Goal: Task Accomplishment & Management: Manage account settings

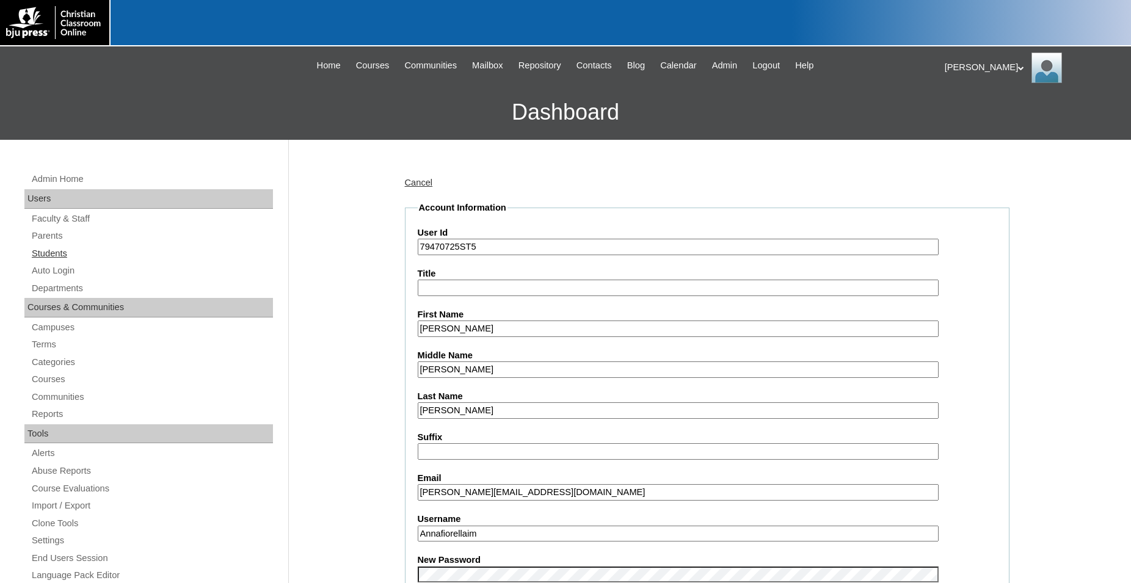
click at [59, 257] on link "Students" at bounding box center [152, 253] width 242 height 15
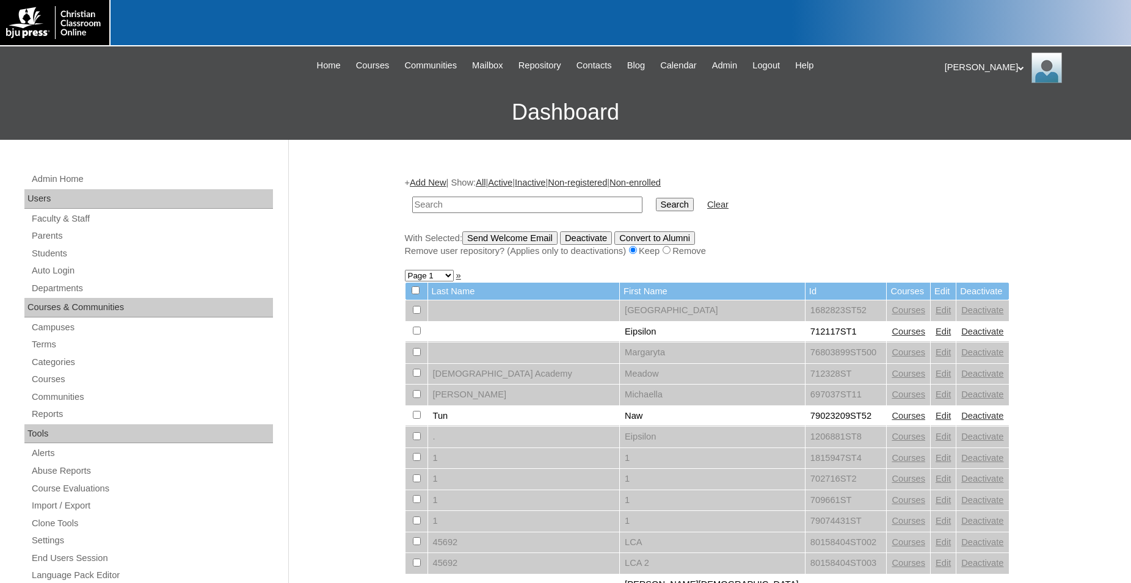
click at [520, 203] on input "text" at bounding box center [527, 205] width 230 height 16
click at [67, 235] on link "Parents" at bounding box center [152, 235] width 242 height 15
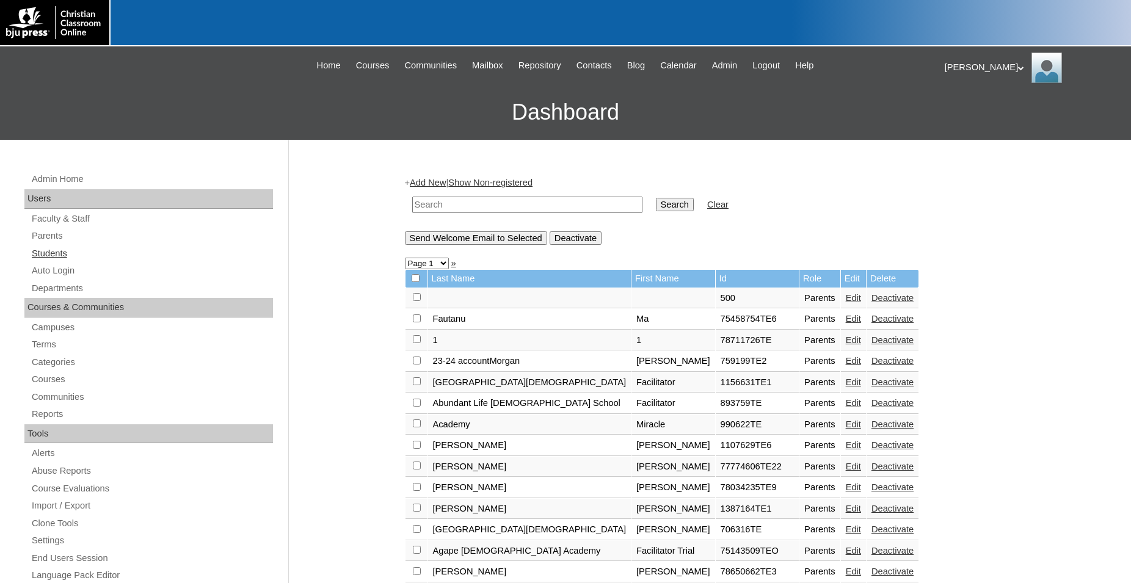
click at [68, 255] on link "Students" at bounding box center [152, 253] width 242 height 15
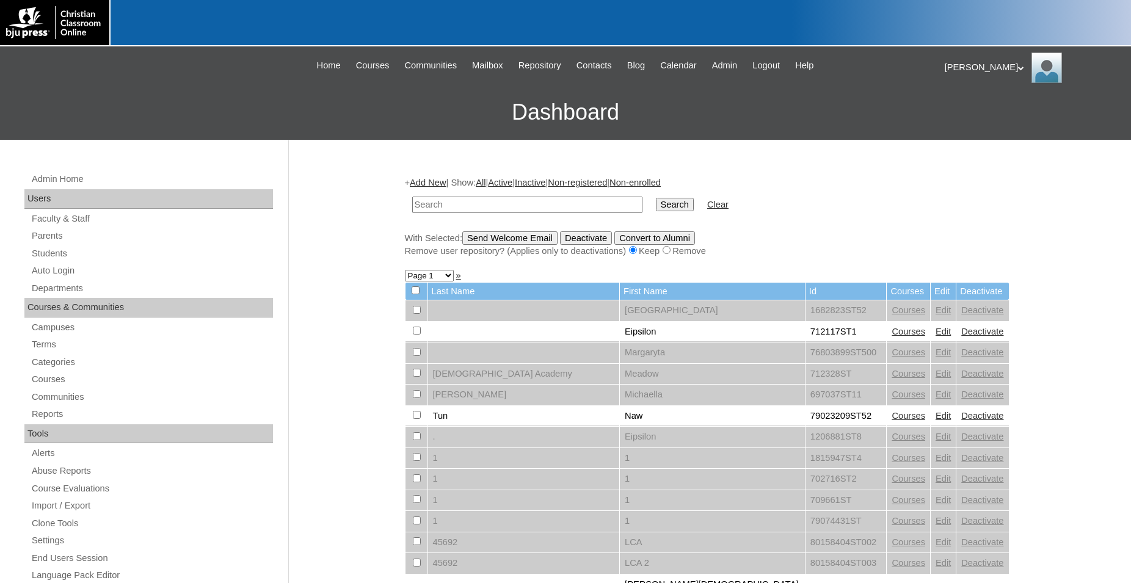
click at [523, 198] on input "text" at bounding box center [527, 205] width 230 height 16
type input "Pool"
click at [656, 198] on input "Search" at bounding box center [675, 204] width 38 height 13
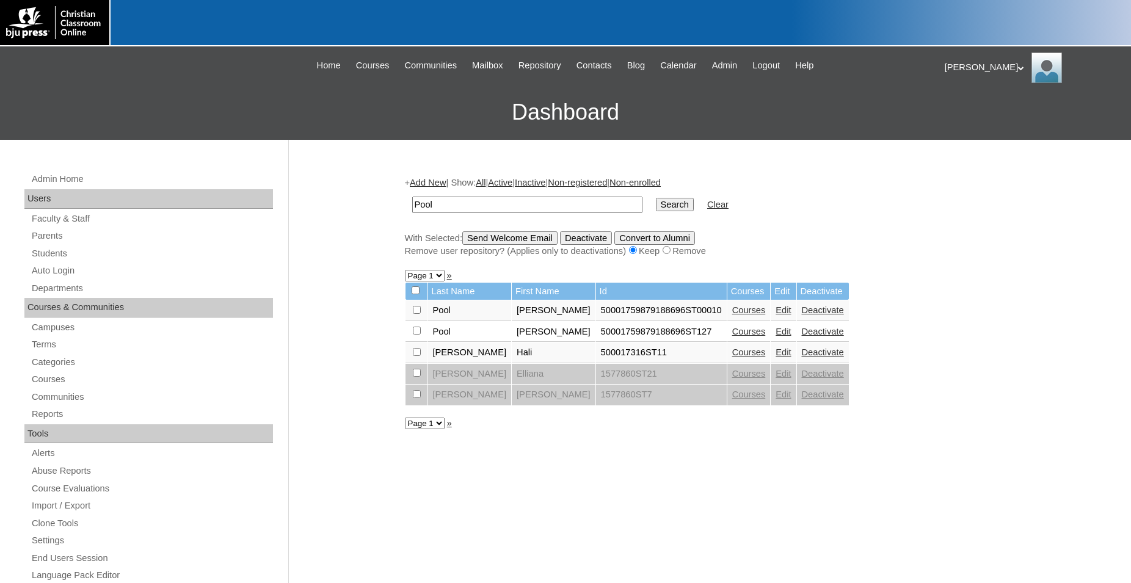
click at [776, 336] on link "Edit" at bounding box center [783, 332] width 15 height 10
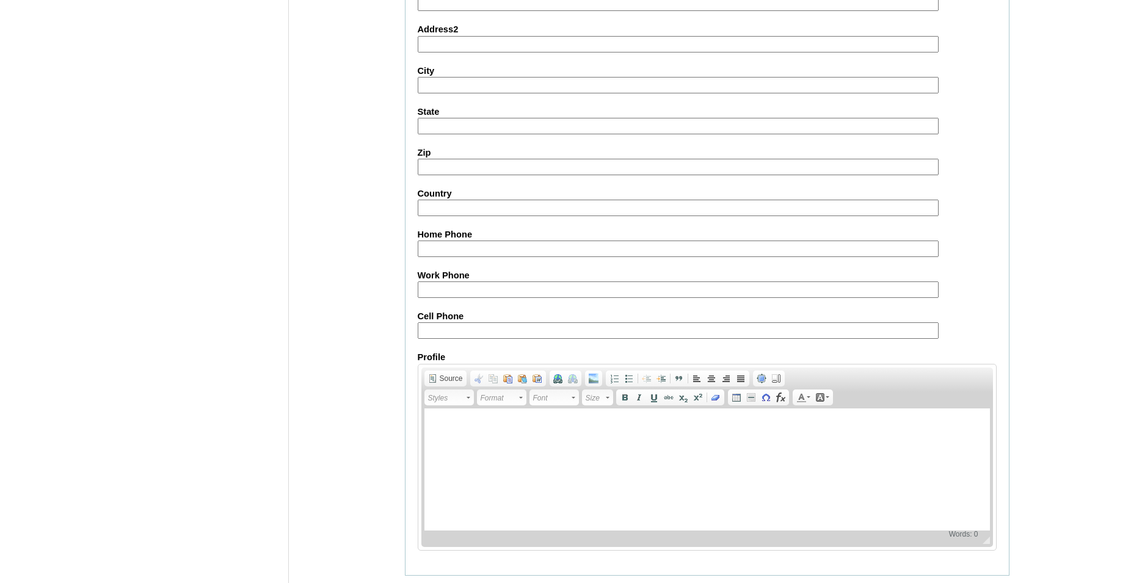
scroll to position [1299, 0]
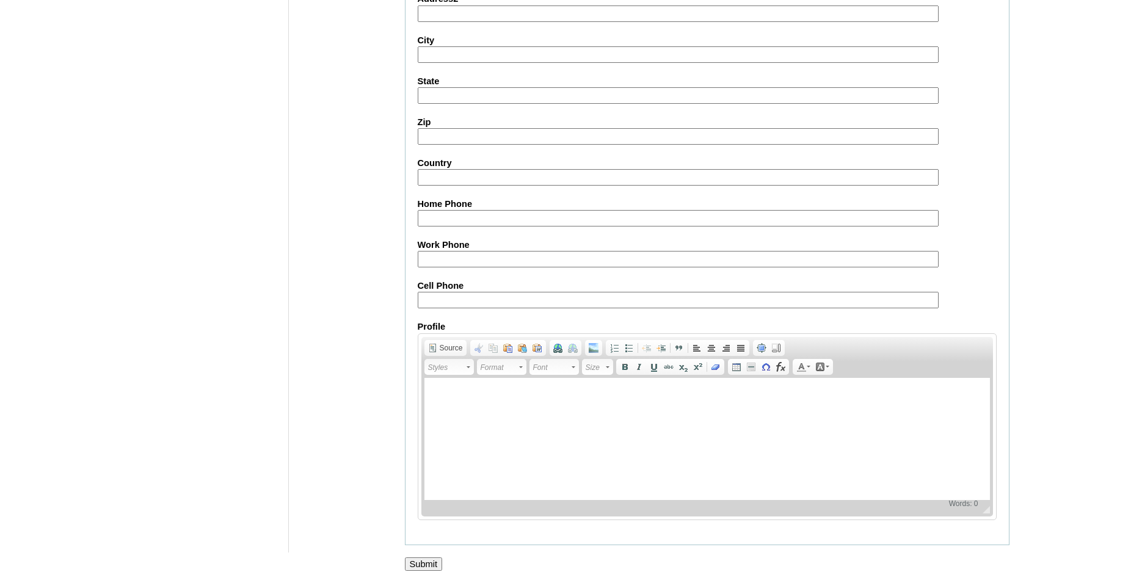
click at [417, 567] on input "Submit" at bounding box center [424, 564] width 38 height 13
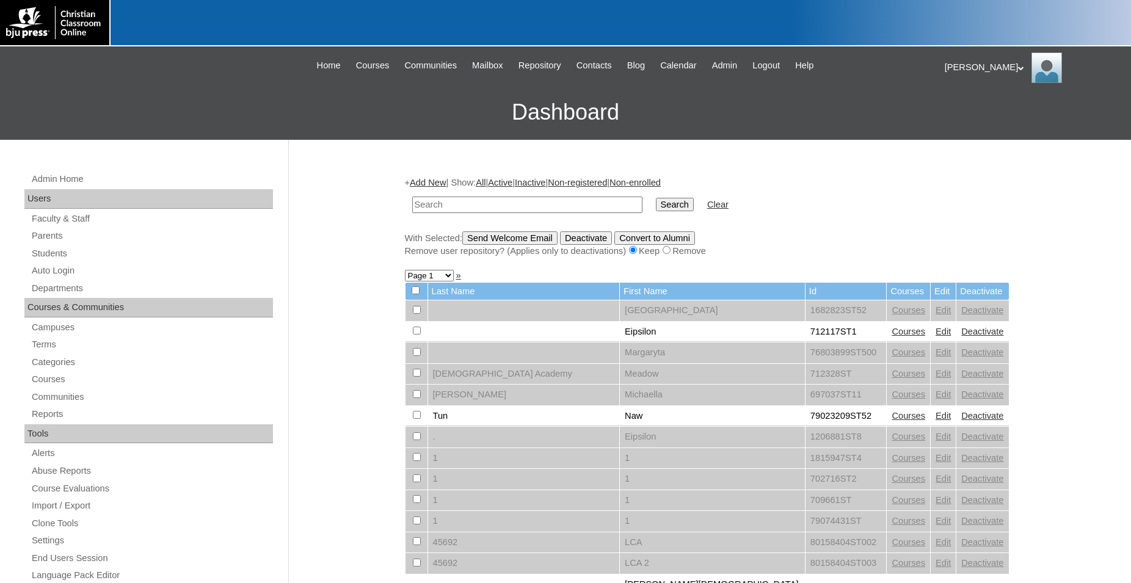
click at [975, 68] on div "Jonelle My Profile My Settings Logout" at bounding box center [1032, 68] width 174 height 31
click at [979, 113] on span "Logout" at bounding box center [967, 114] width 24 height 9
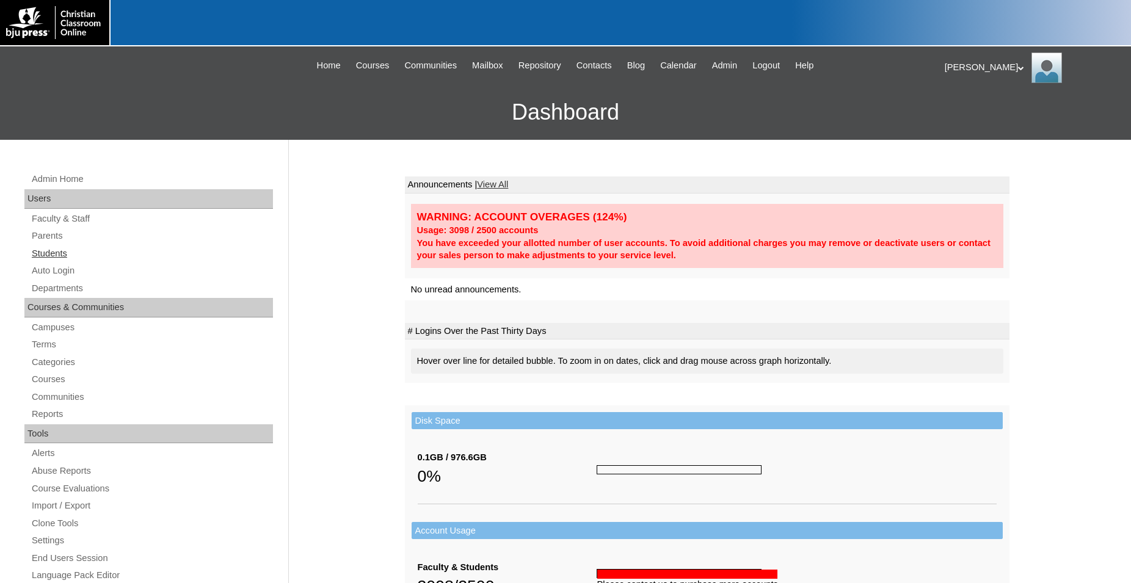
click at [54, 253] on link "Students" at bounding box center [152, 253] width 242 height 15
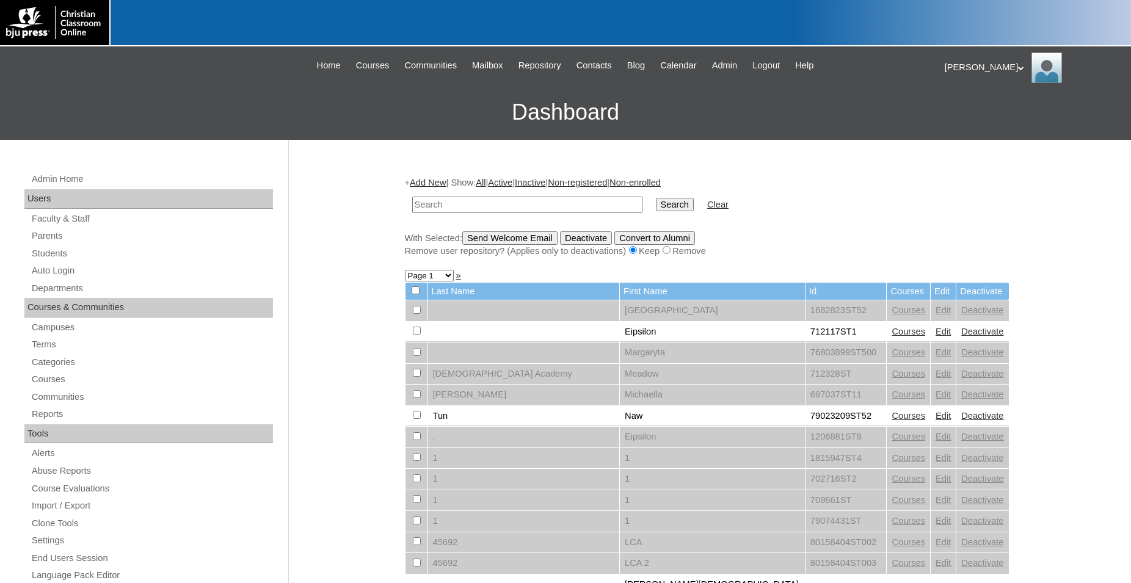
click at [492, 206] on input "text" at bounding box center [527, 205] width 230 height 16
type input "Pool"
click at [656, 198] on input "Search" at bounding box center [675, 204] width 38 height 13
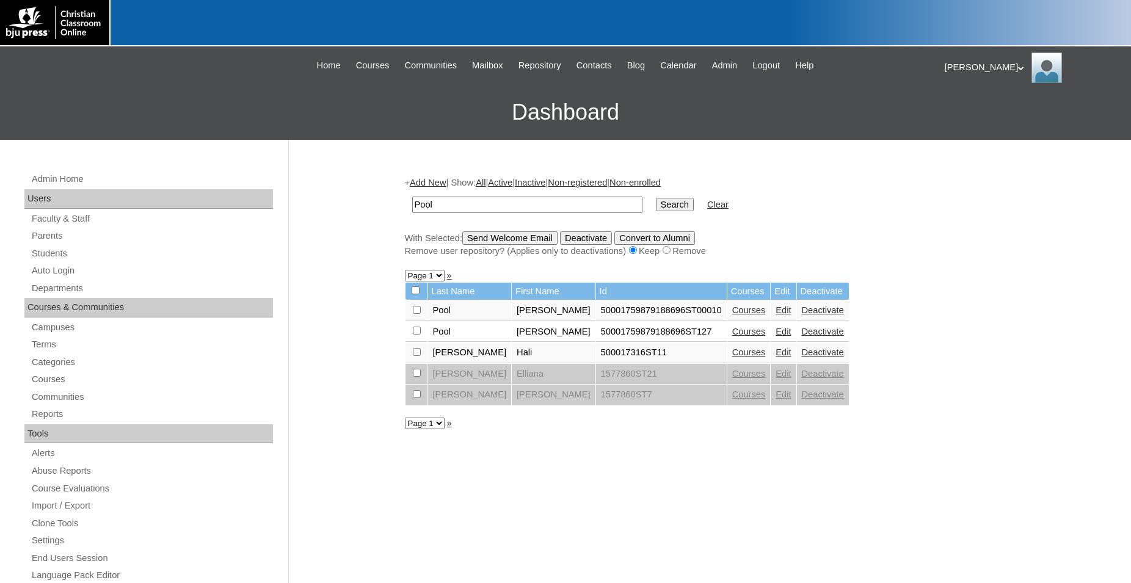
click at [776, 337] on link "Edit" at bounding box center [783, 332] width 15 height 10
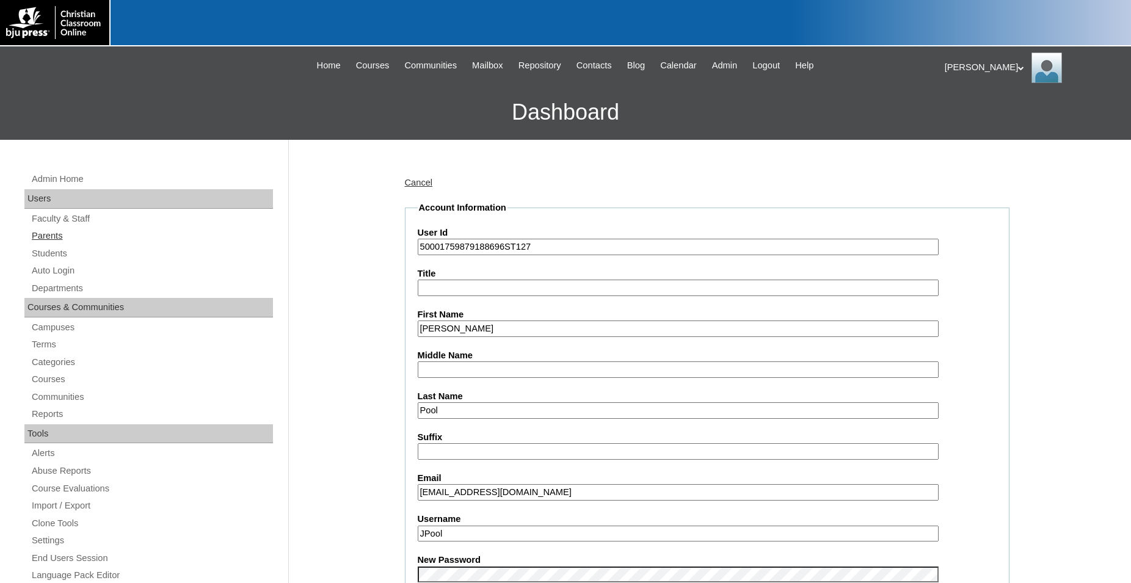
click at [59, 240] on link "Parents" at bounding box center [152, 235] width 242 height 15
